Goal: Find specific page/section: Find specific page/section

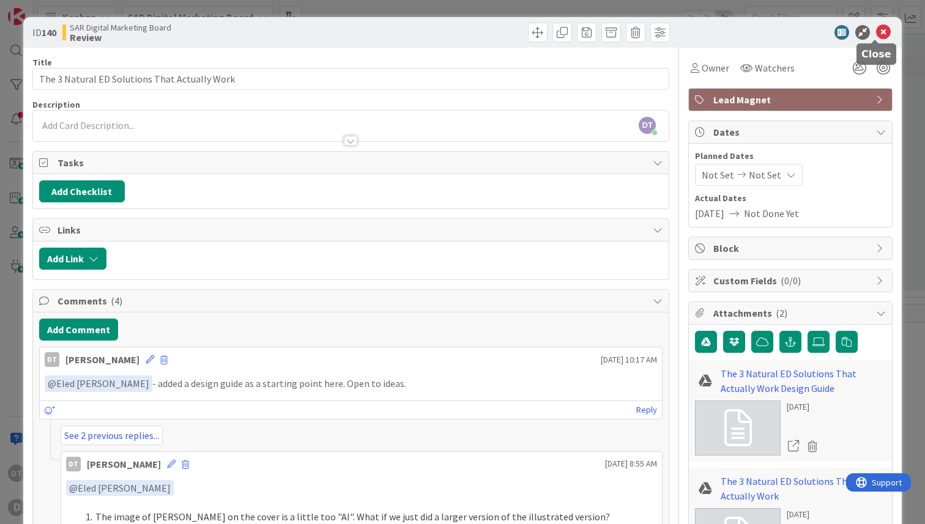
click at [876, 28] on icon at bounding box center [883, 32] width 15 height 15
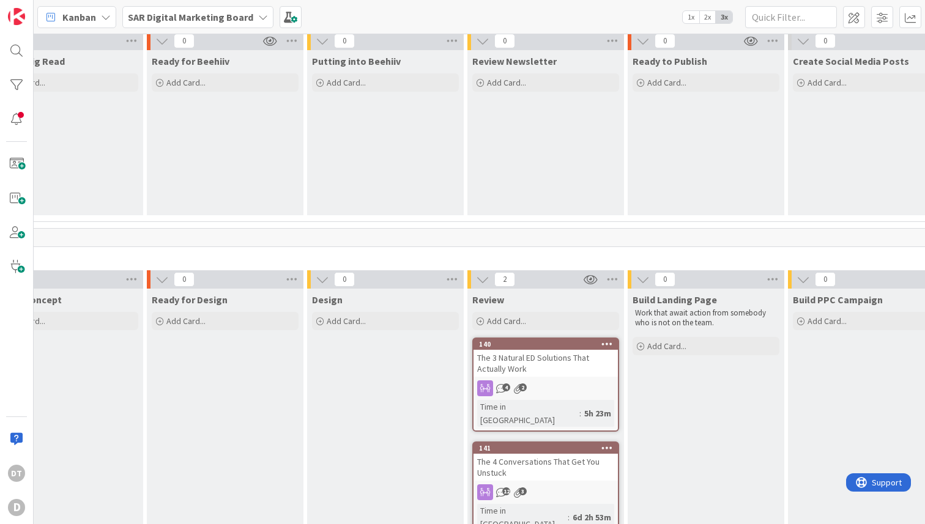
scroll to position [0, 392]
